Goal: Transaction & Acquisition: Purchase product/service

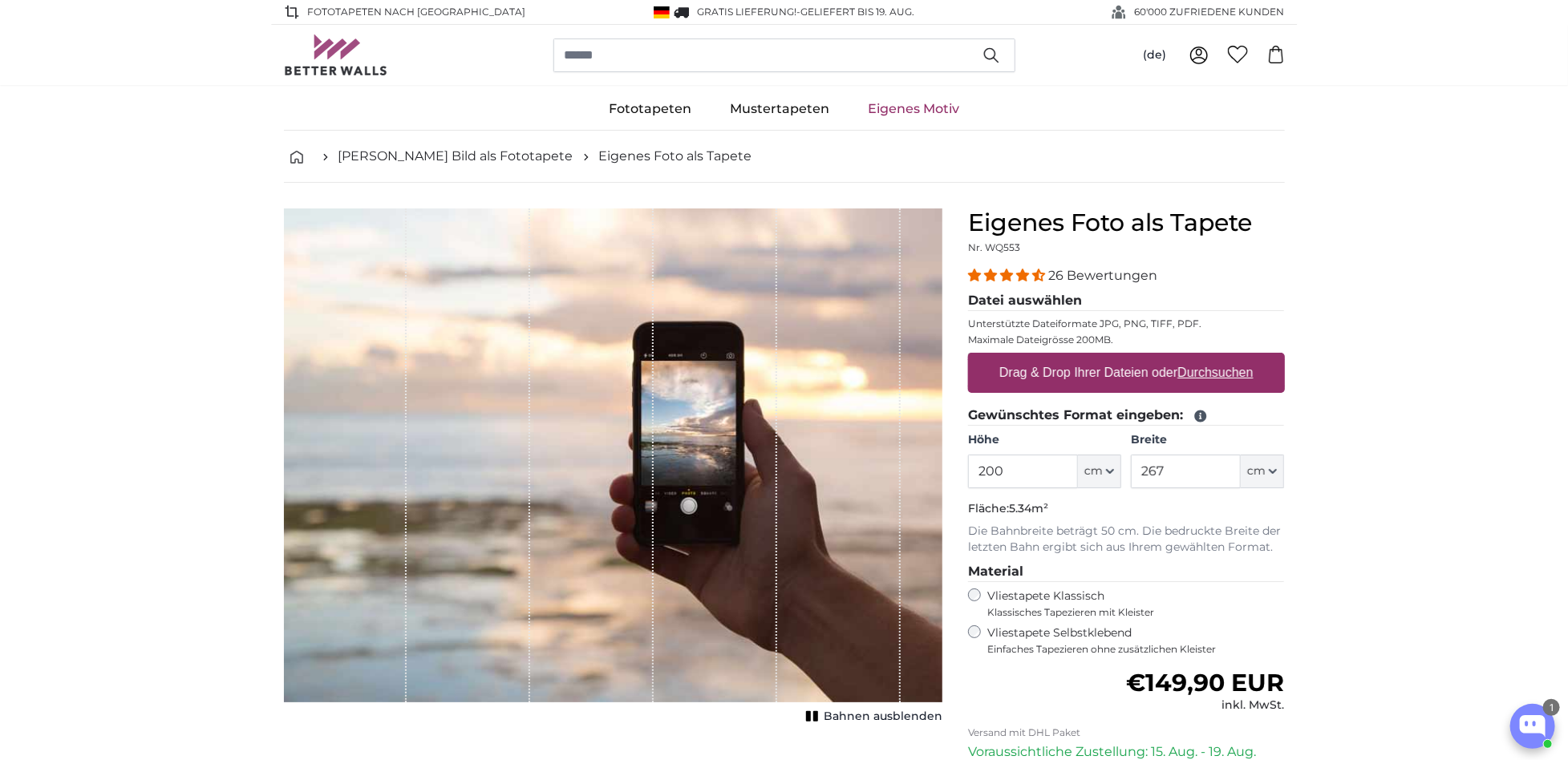
drag, startPoint x: 1025, startPoint y: 474, endPoint x: 944, endPoint y: 461, distance: 82.0
click at [968, 461] on input "200" at bounding box center [1023, 471] width 110 height 34
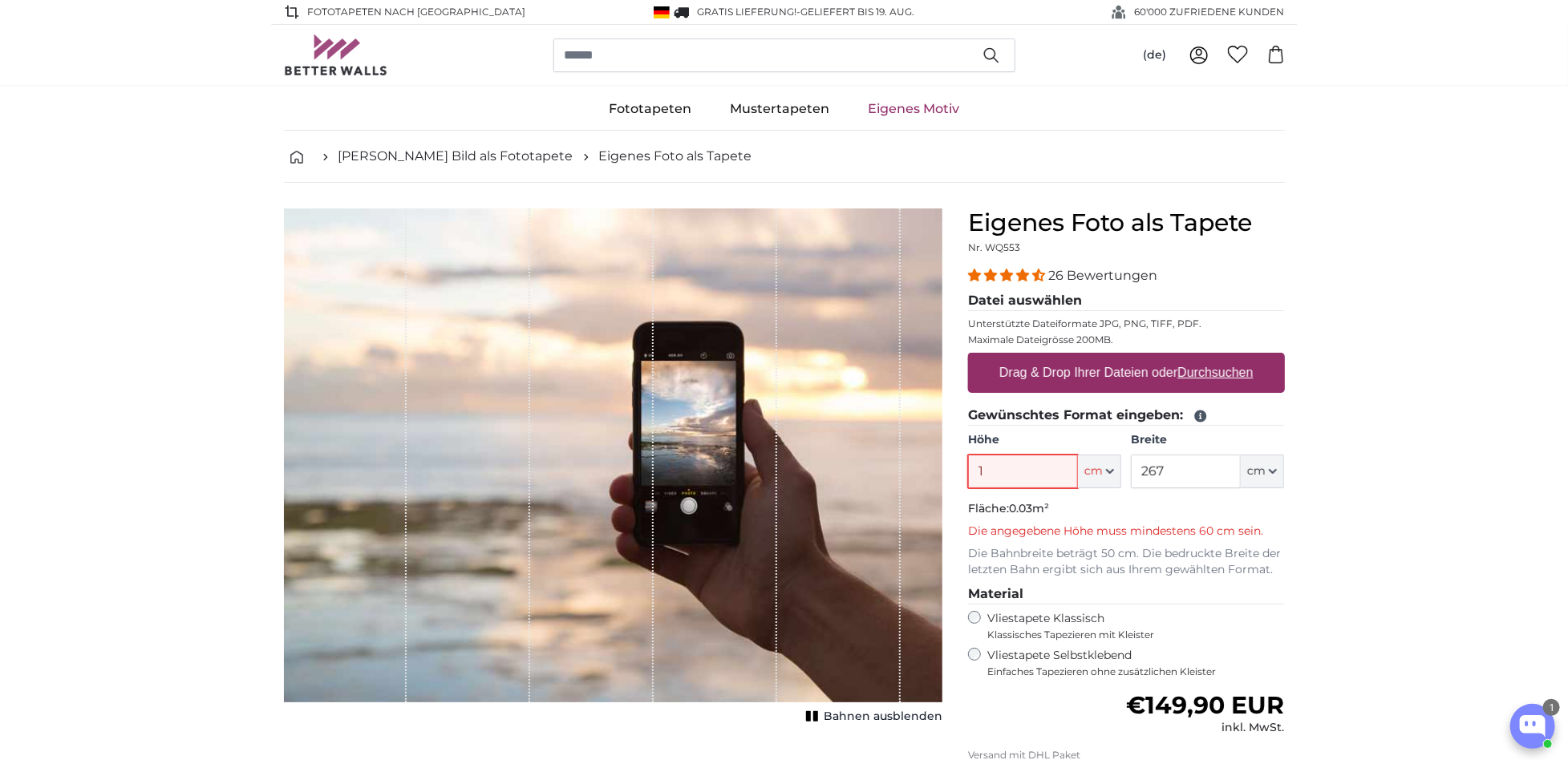
drag, startPoint x: 1026, startPoint y: 476, endPoint x: 994, endPoint y: 471, distance: 32.4
click at [968, 461] on input "1" at bounding box center [1023, 471] width 110 height 34
type input "200"
drag, startPoint x: 1159, startPoint y: 470, endPoint x: 1075, endPoint y: 459, distance: 84.7
click at [1131, 459] on input "267" at bounding box center [1186, 471] width 110 height 34
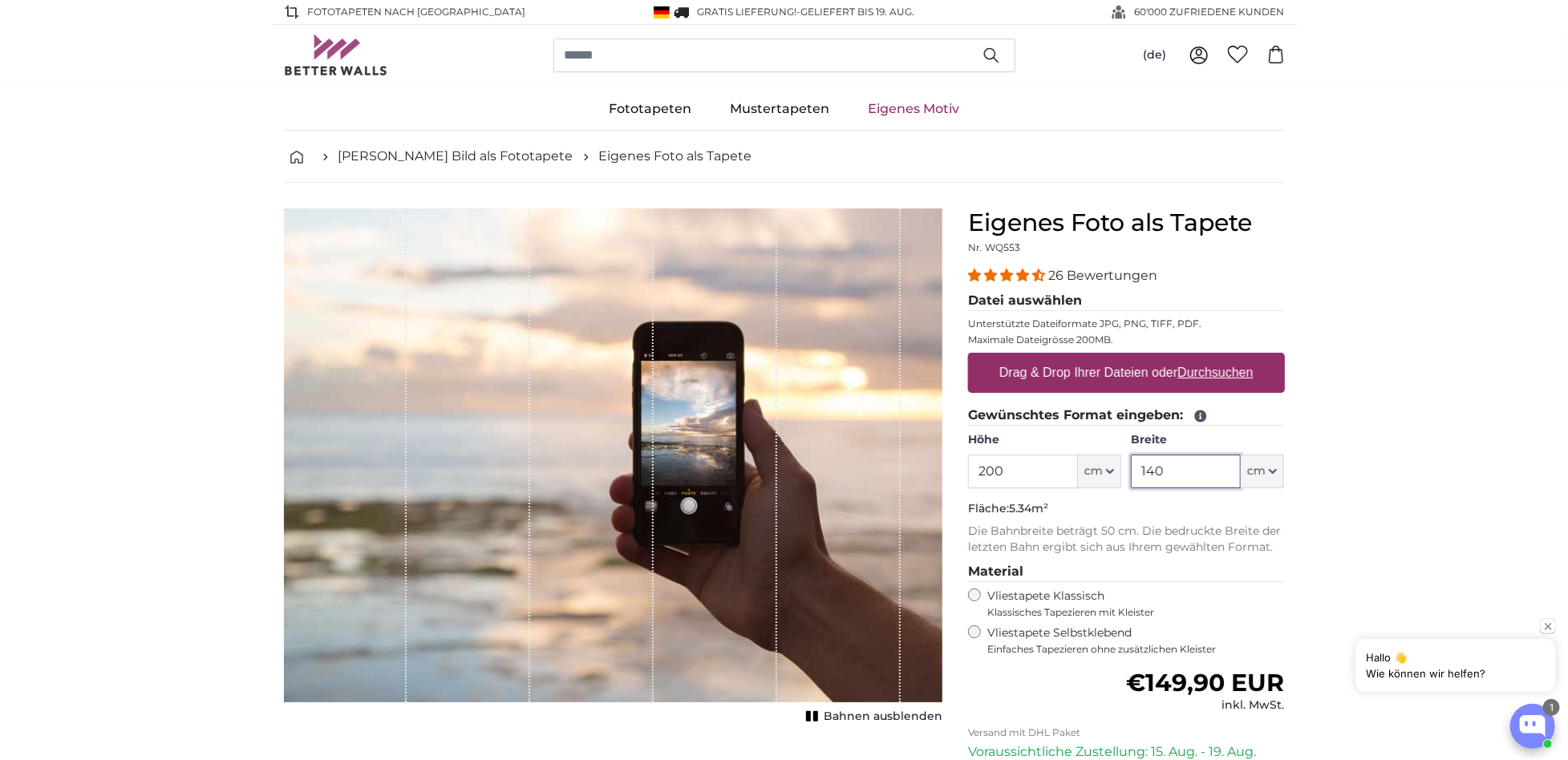
type input "140"
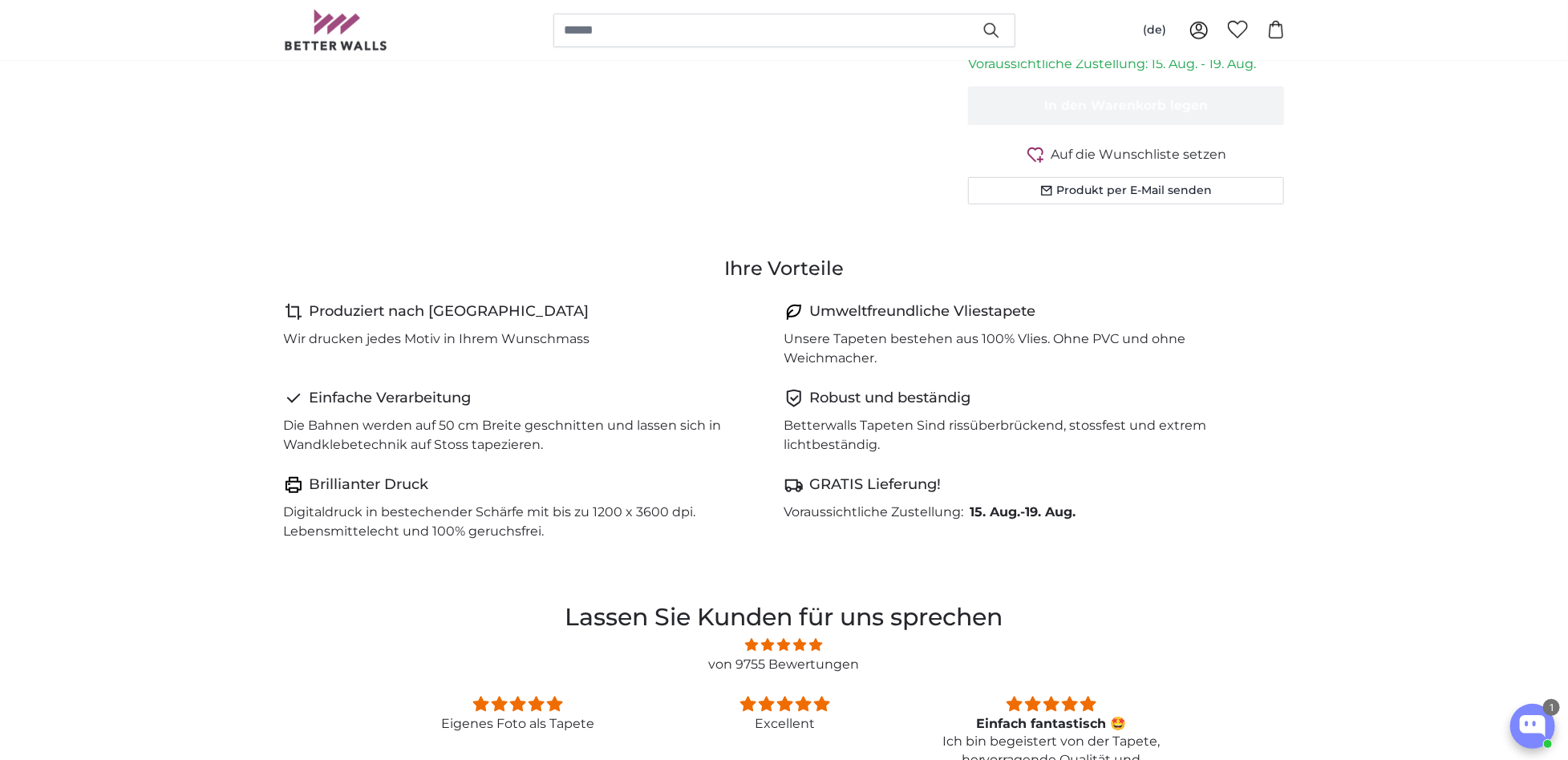
scroll to position [430, 0]
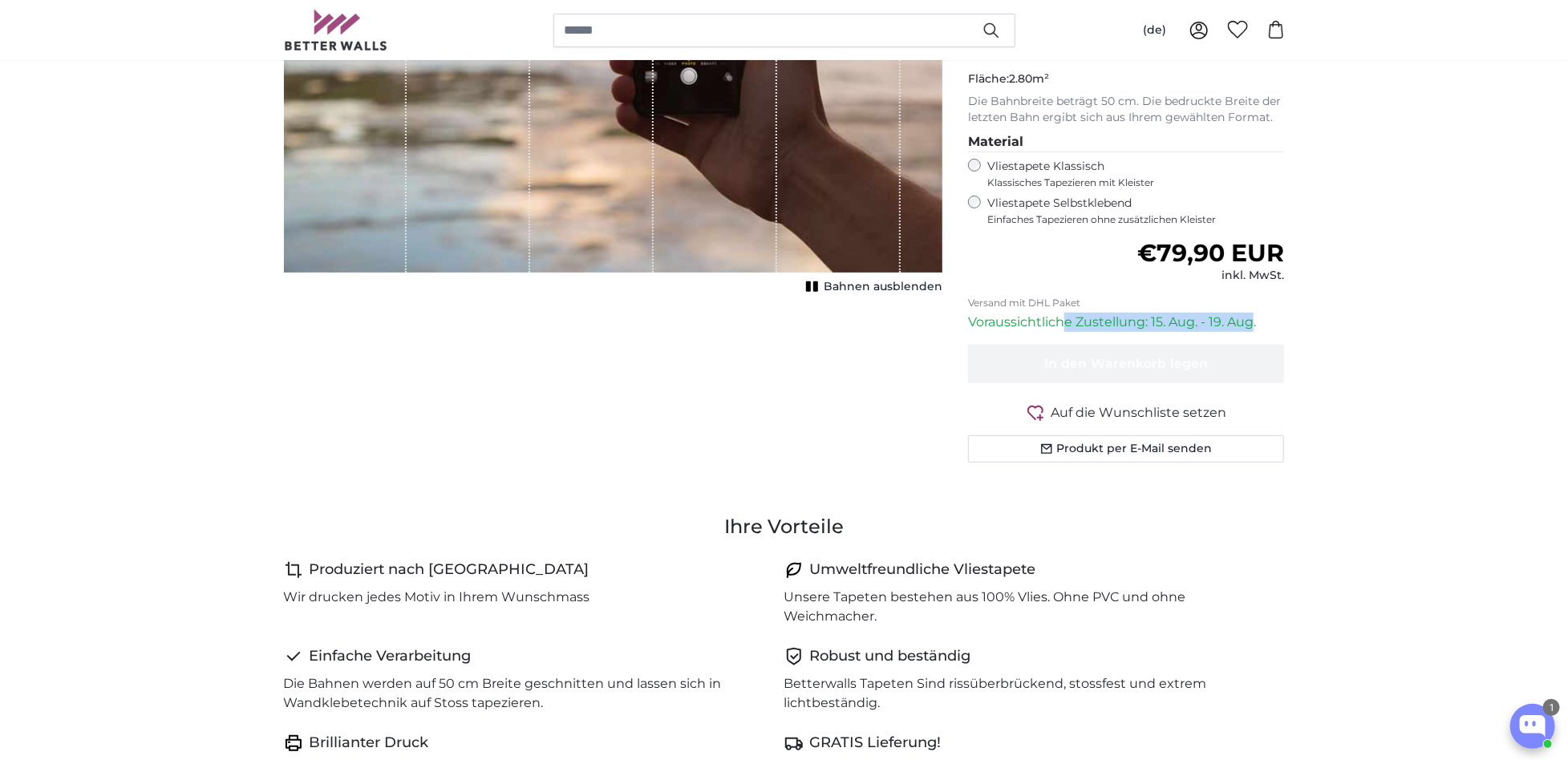
drag, startPoint x: 1074, startPoint y: 319, endPoint x: 1313, endPoint y: 321, distance: 239.0
click at [1268, 319] on p "Voraussichtliche Zustellung: 15. Aug. - 19. Aug." at bounding box center [1126, 322] width 317 height 19
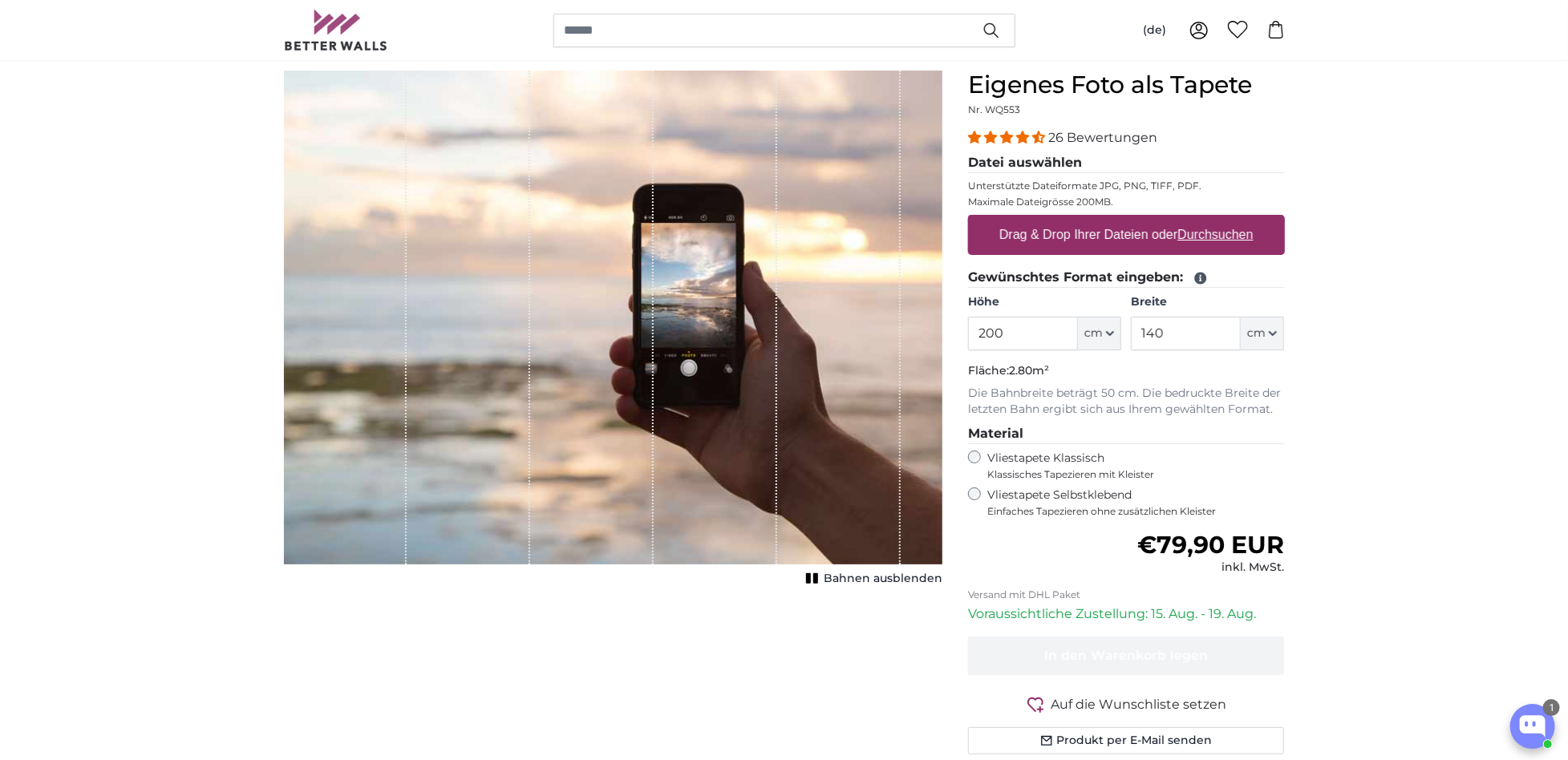
scroll to position [172, 0]
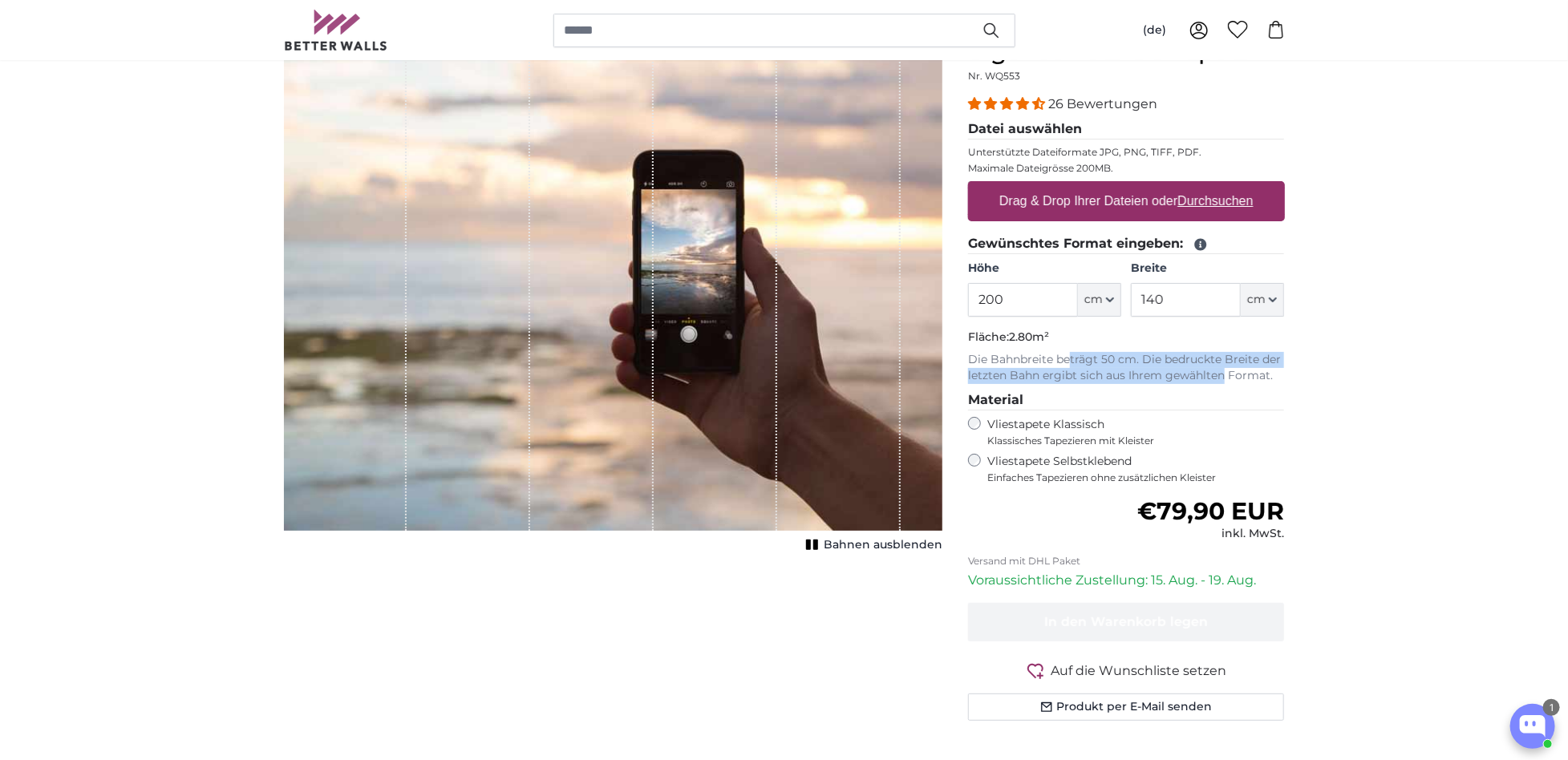
drag, startPoint x: 1074, startPoint y: 358, endPoint x: 1255, endPoint y: 378, distance: 182.1
click at [1236, 375] on p "Die Bahnbreite beträgt 50 cm. Die bedruckte Breite der letzten Bahn ergibt sich…" at bounding box center [1126, 368] width 317 height 32
drag, startPoint x: 1316, startPoint y: 381, endPoint x: 1062, endPoint y: 351, distance: 255.8
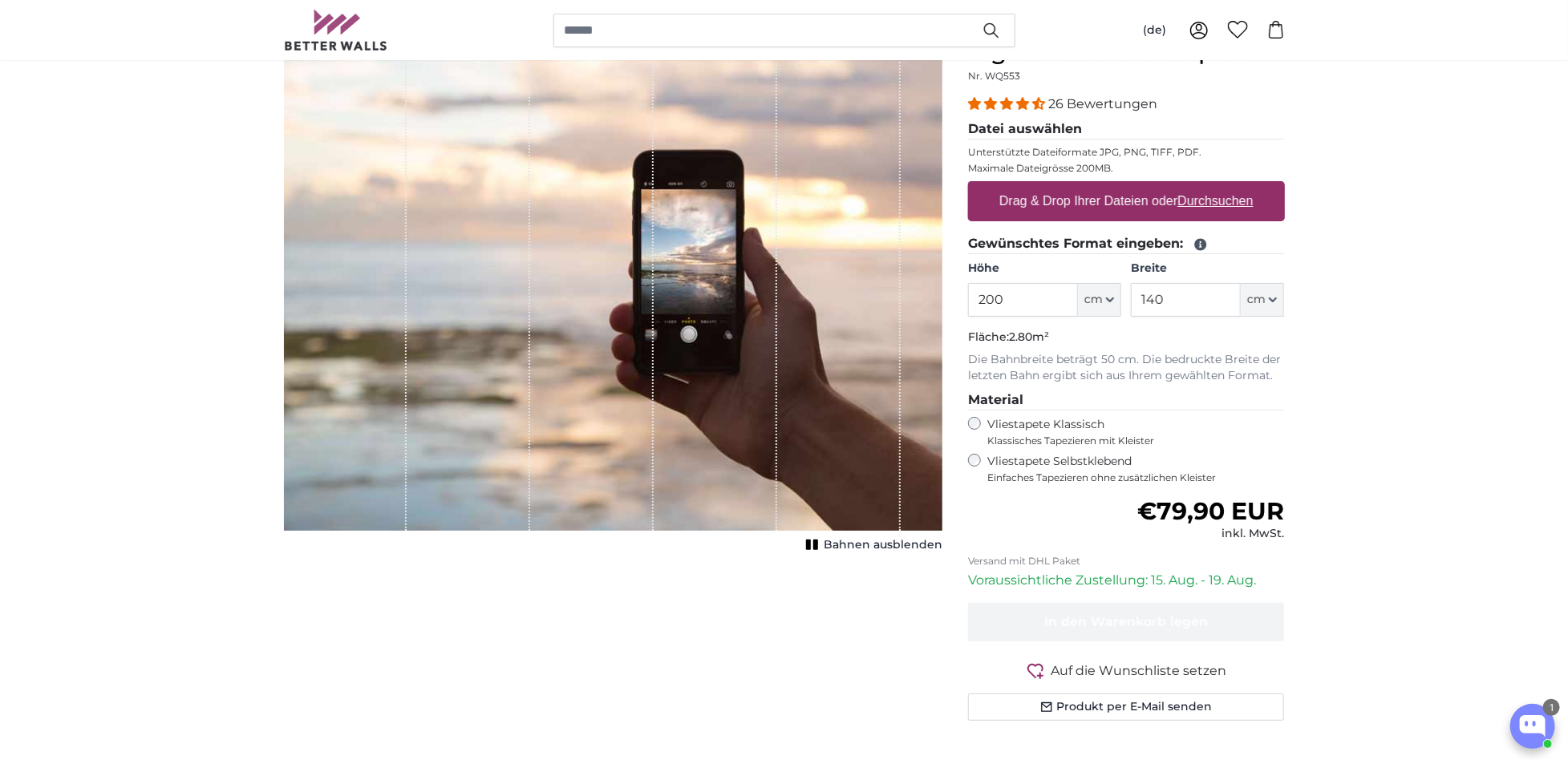
click at [1061, 352] on p "Die Bahnbreite beträgt 50 cm. Die bedruckte Breite der letzten Bahn ergibt sich…" at bounding box center [1126, 368] width 317 height 32
drag, startPoint x: 1044, startPoint y: 347, endPoint x: 1324, endPoint y: 367, distance: 280.7
drag, startPoint x: 1276, startPoint y: 366, endPoint x: 1029, endPoint y: 332, distance: 249.3
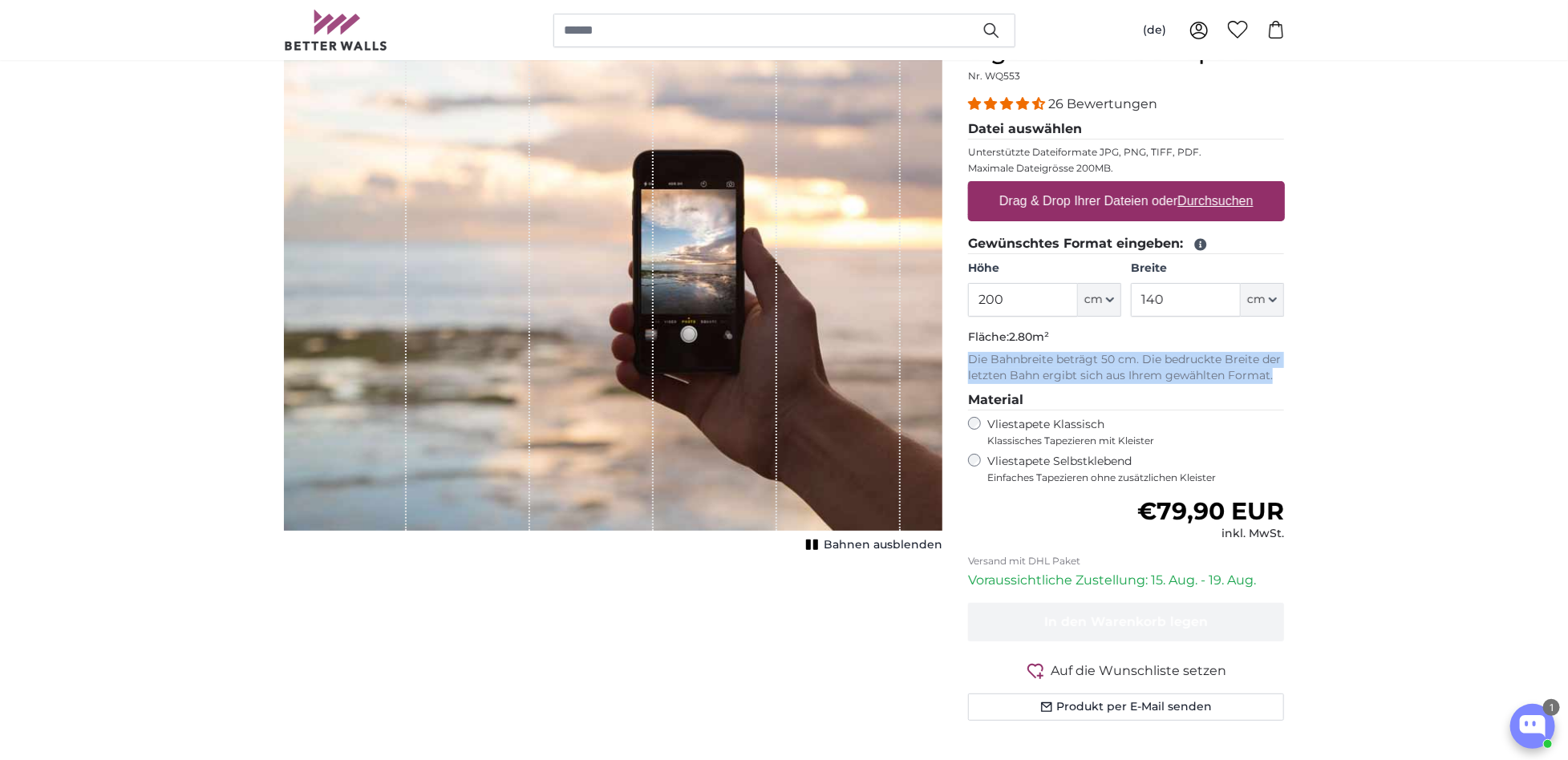
click at [1000, 334] on p "Fläche: 2.80m²" at bounding box center [1126, 338] width 317 height 16
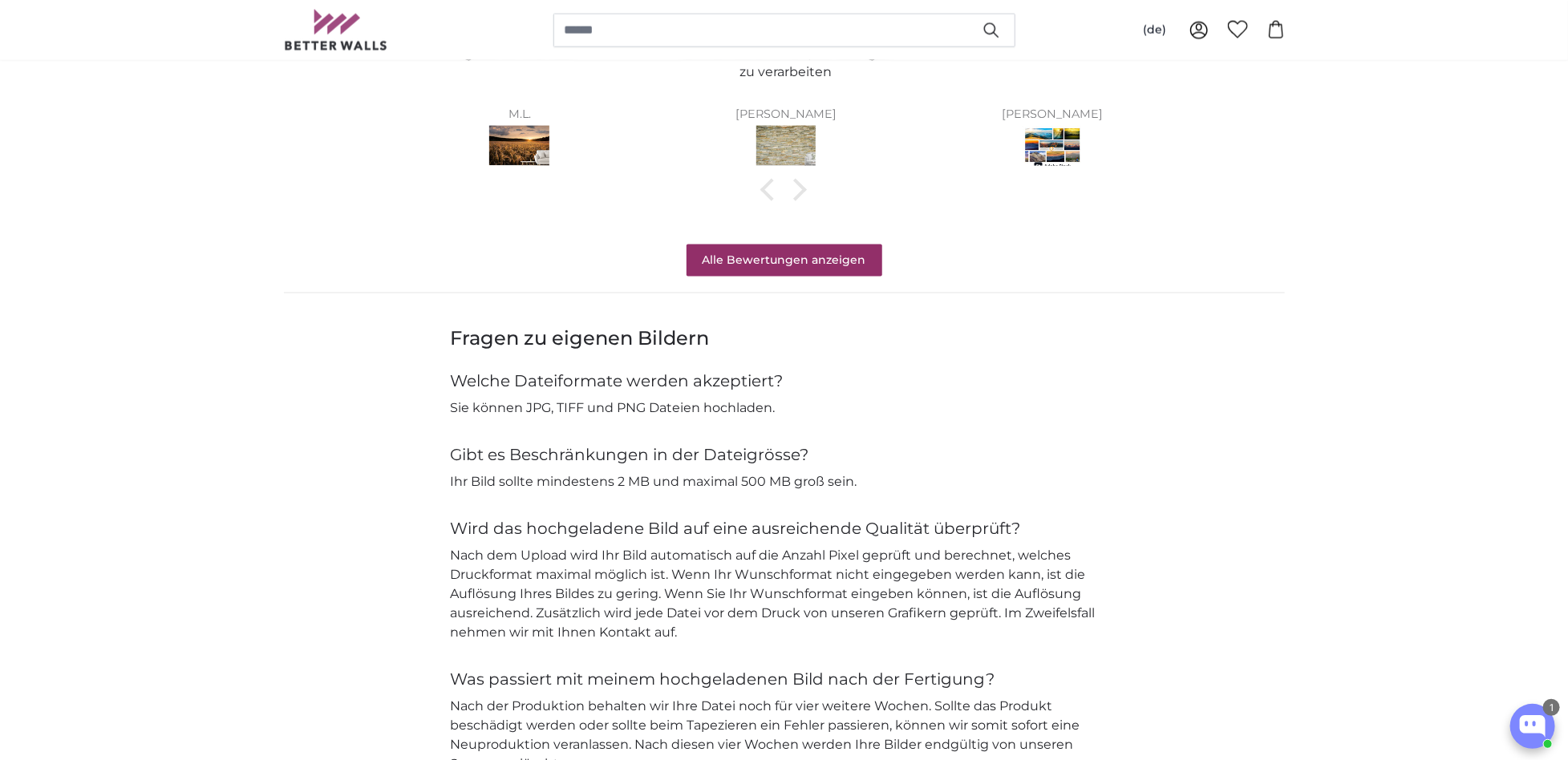
scroll to position [1118, 0]
